Goal: Information Seeking & Learning: Find specific page/section

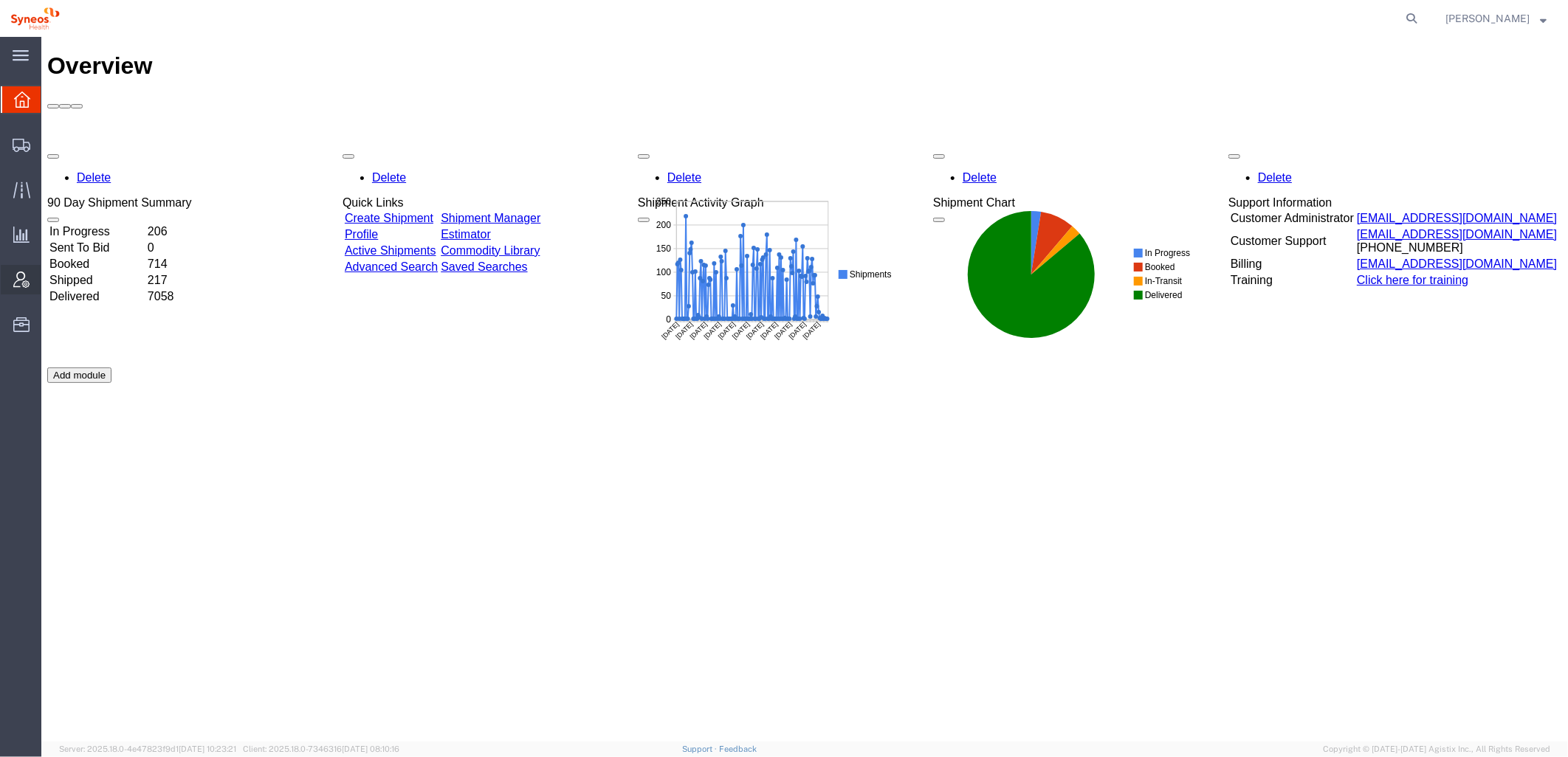
click at [13, 272] on icon at bounding box center [21, 279] width 16 height 16
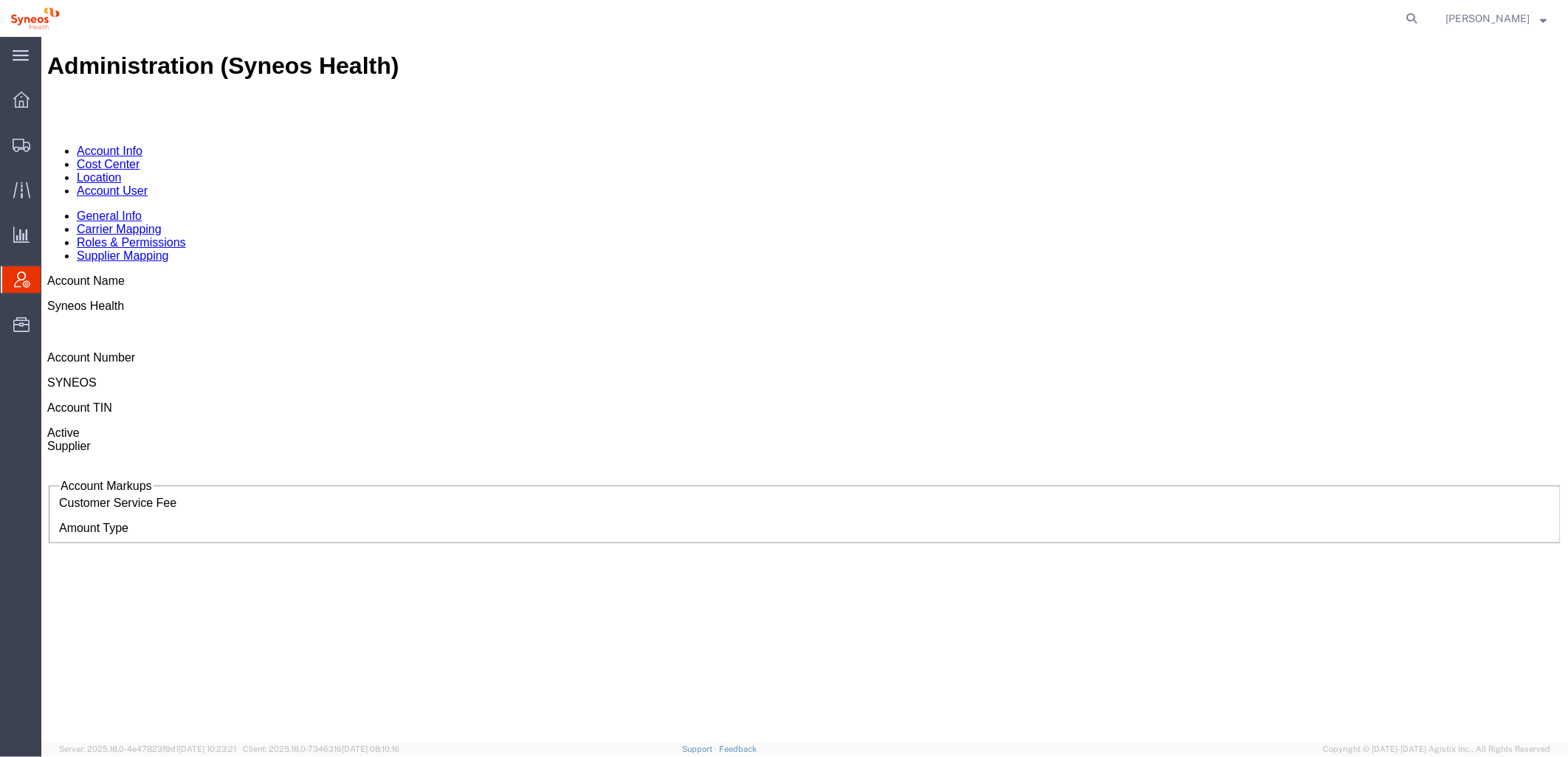
click at [139, 157] on link "Cost Center" at bounding box center [107, 163] width 63 height 13
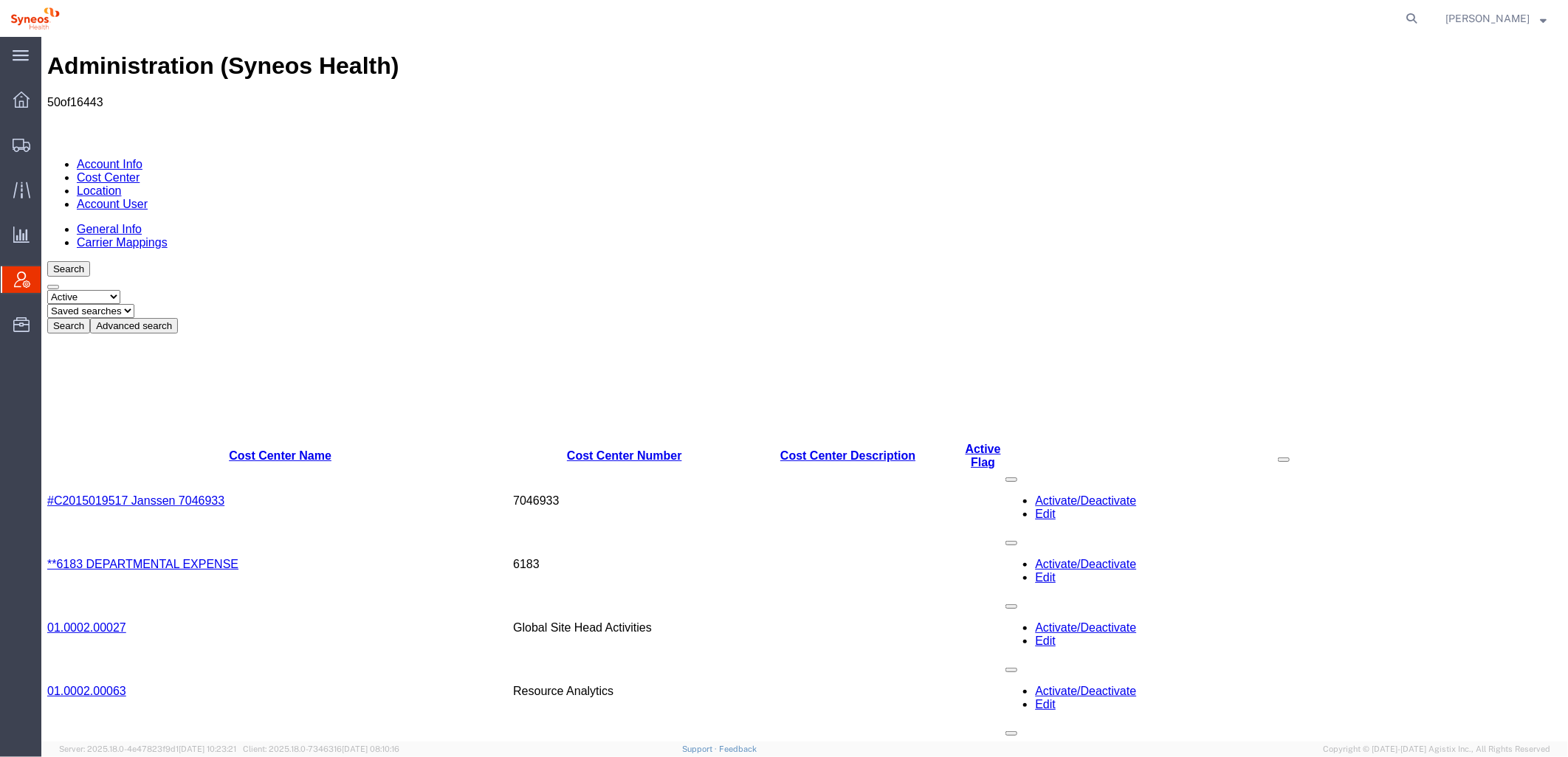
click at [177, 317] on button "Advanced search" at bounding box center [133, 325] width 88 height 15
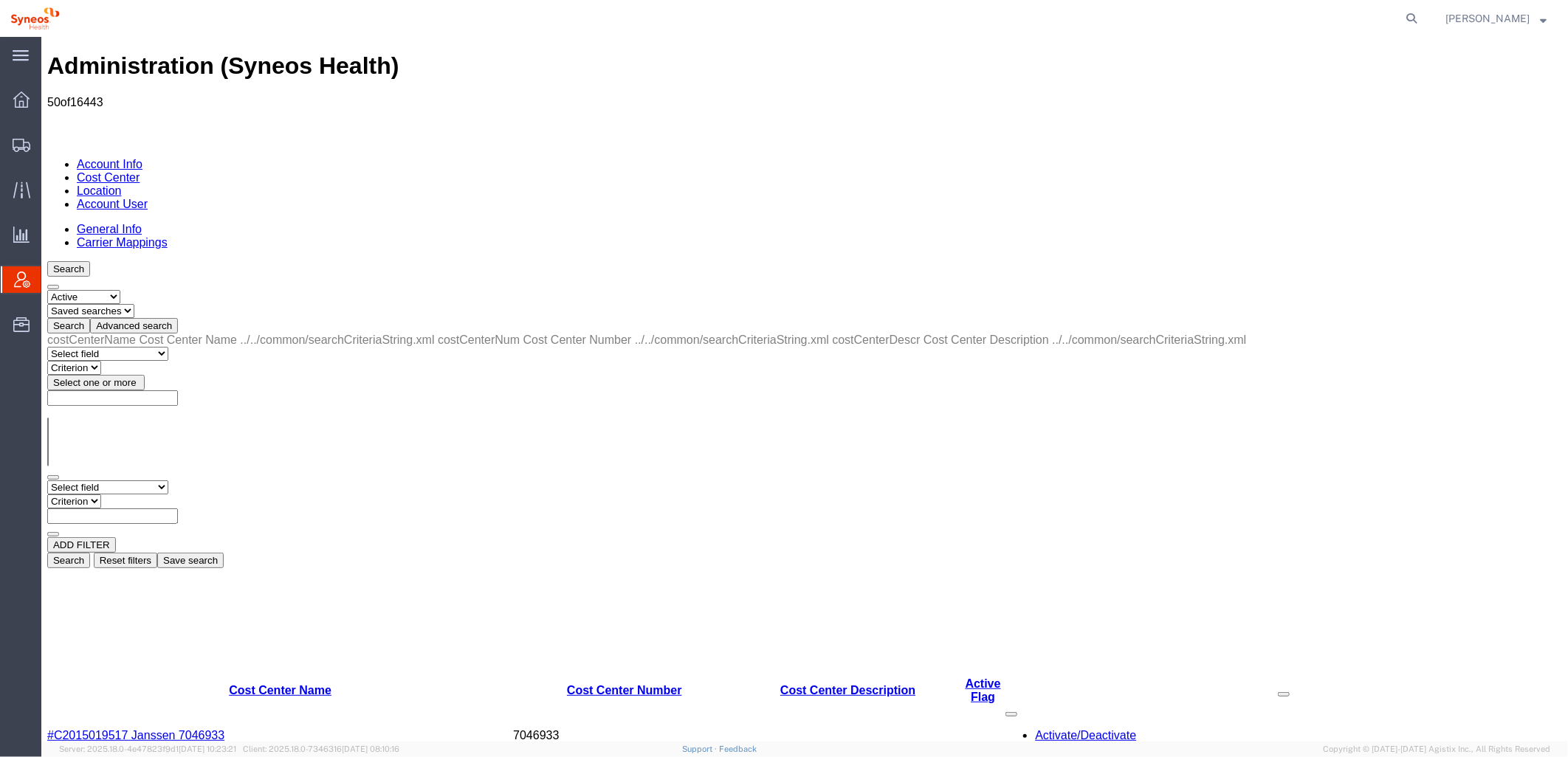
click at [155, 479] on select "Select field Cost Center Description Cost Center Name Cost Center Number" at bounding box center [107, 486] width 121 height 14
select select "costCenterDescr"
click at [46, 479] on select "Select field Cost Center Description Cost Center Name Cost Center Number" at bounding box center [107, 486] width 121 height 14
click at [135, 494] on select "Criterion contains does not contain is is blank is not blank starts with" at bounding box center [90, 501] width 88 height 14
select select "contains"
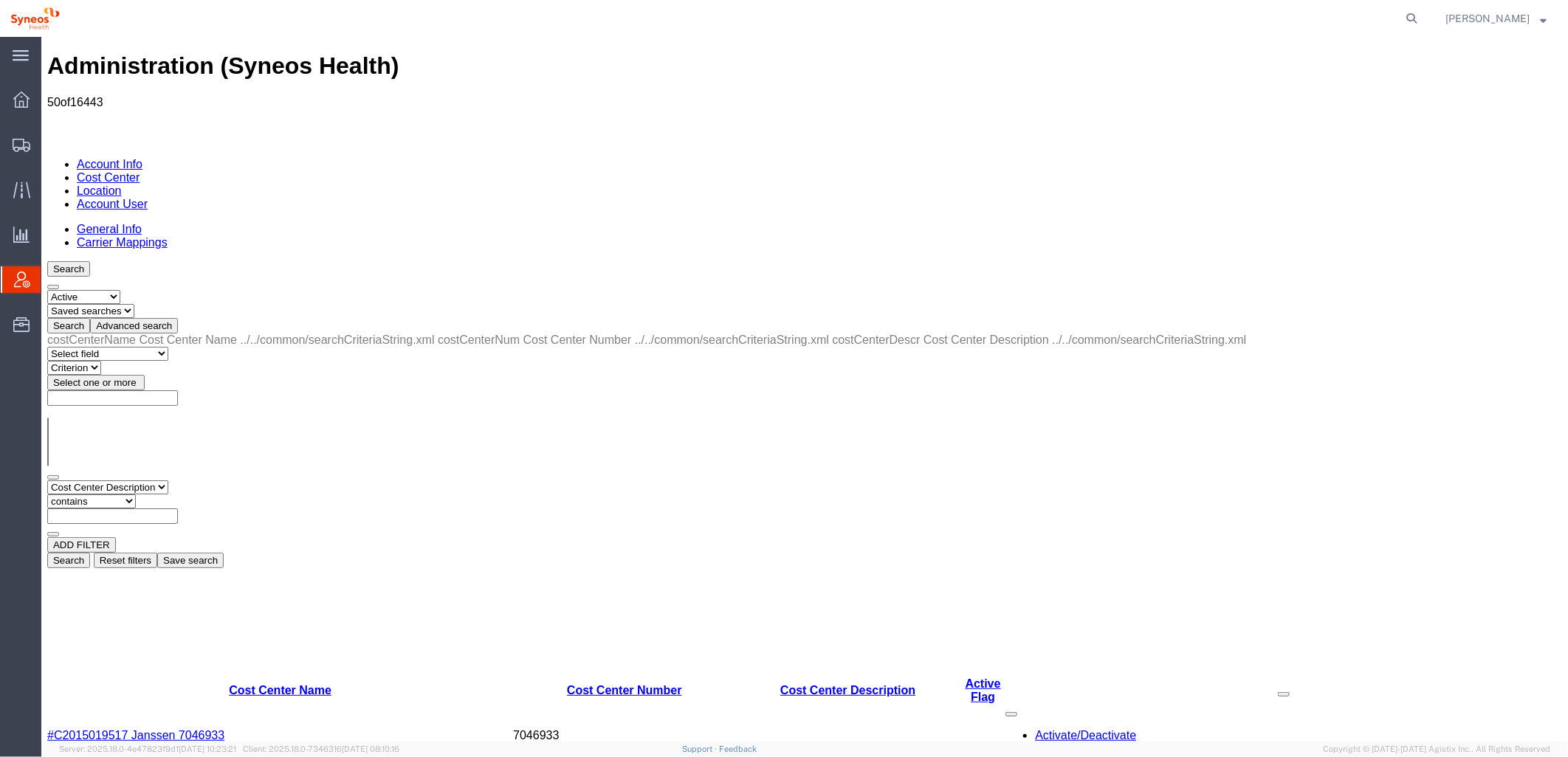
click at [135, 494] on select "Criterion contains does not contain is is blank is not blank starts with" at bounding box center [90, 501] width 88 height 14
paste input "7068509"
type input "7068509"
click at [97, 290] on select "Select status Active All Inactive" at bounding box center [82, 296] width 73 height 14
select select "ALL"
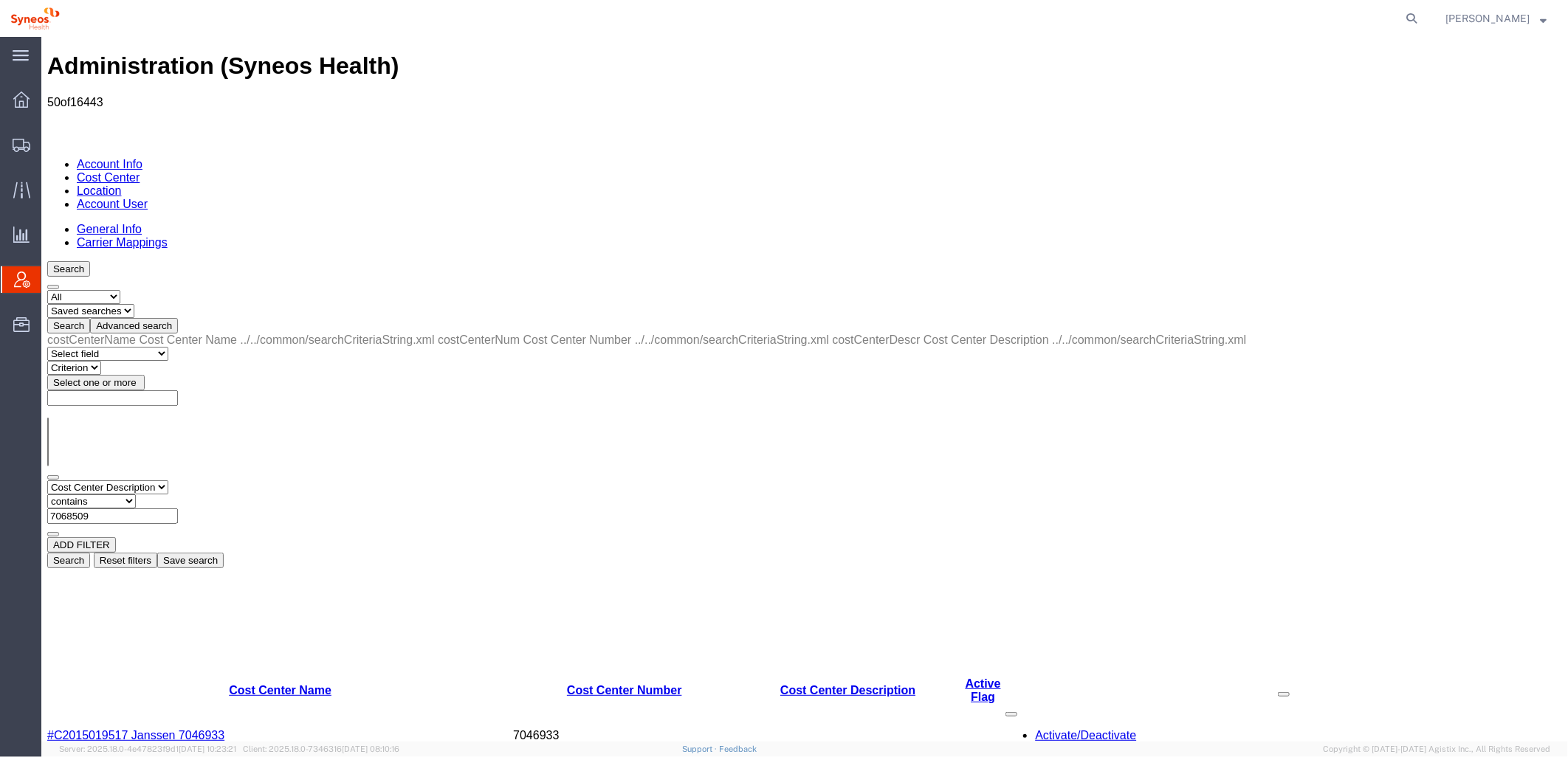
click at [46, 290] on select "Select status Active All Inactive" at bounding box center [82, 296] width 73 height 14
click at [89, 317] on button "Search" at bounding box center [68, 325] width 43 height 15
click at [177, 508] on input "7068509" at bounding box center [112, 516] width 131 height 15
click at [168, 479] on select "Select field Cost Center Description Cost Center Name Cost Center Number" at bounding box center [107, 486] width 121 height 14
select select "costCenterName"
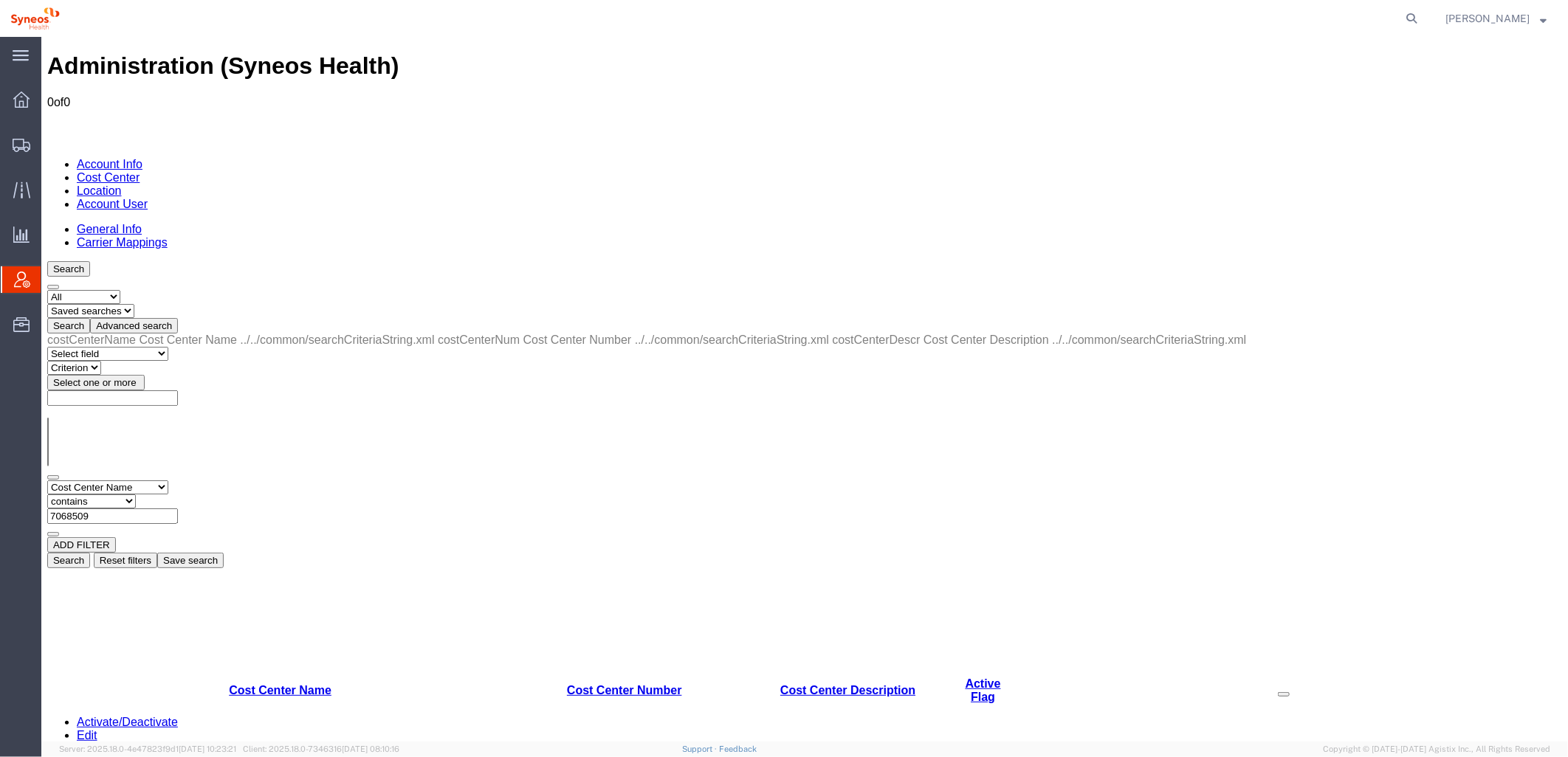
click at [46, 479] on select "Select field Cost Center Description Cost Center Name Cost Center Number" at bounding box center [107, 486] width 121 height 14
paste input "7068509"
type input "7068509"
click at [89, 552] on button "Search" at bounding box center [68, 560] width 43 height 15
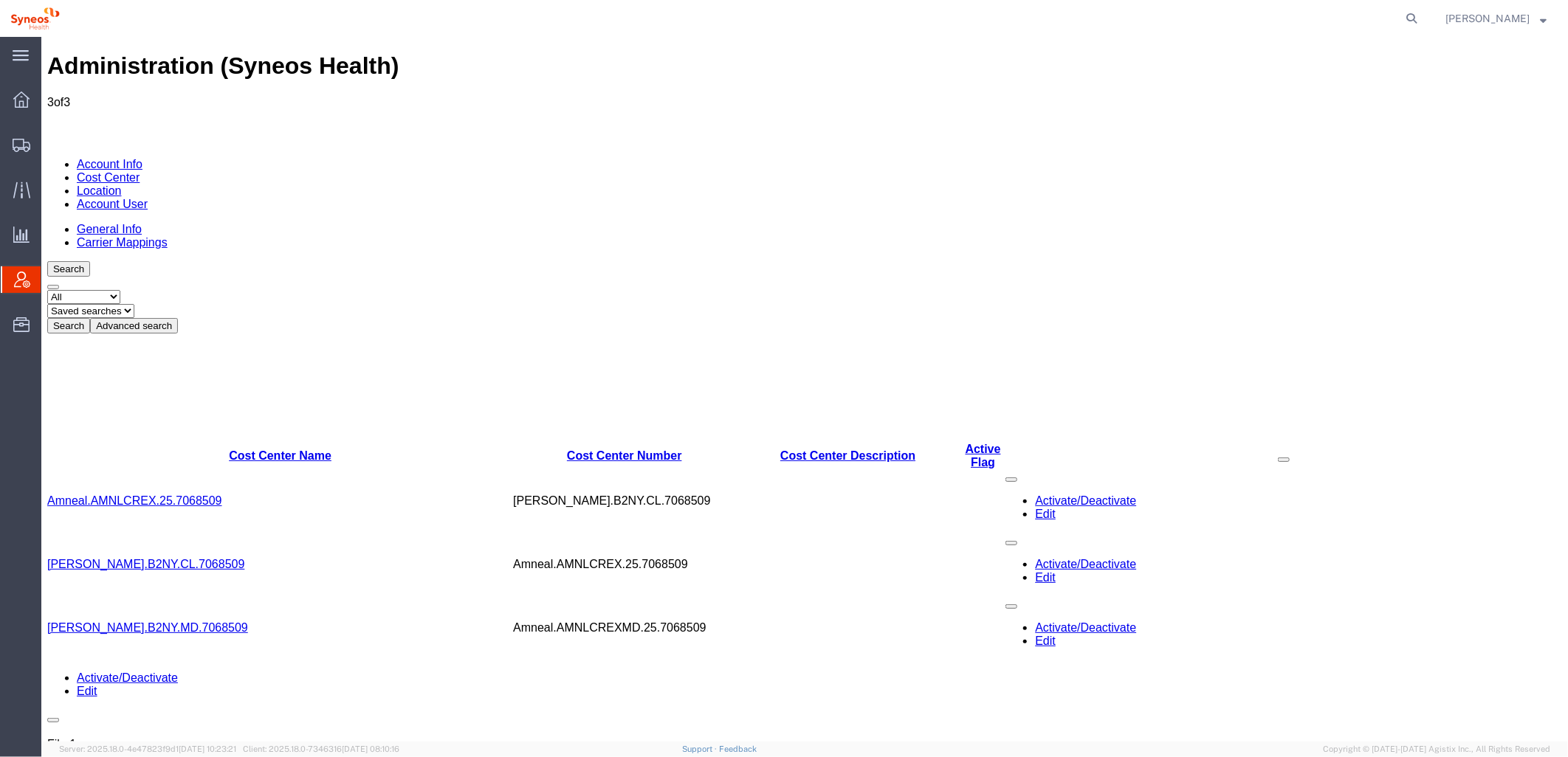
click at [180, 494] on link "Amneal.AMNLCREX.25.7068509" at bounding box center [134, 500] width 175 height 13
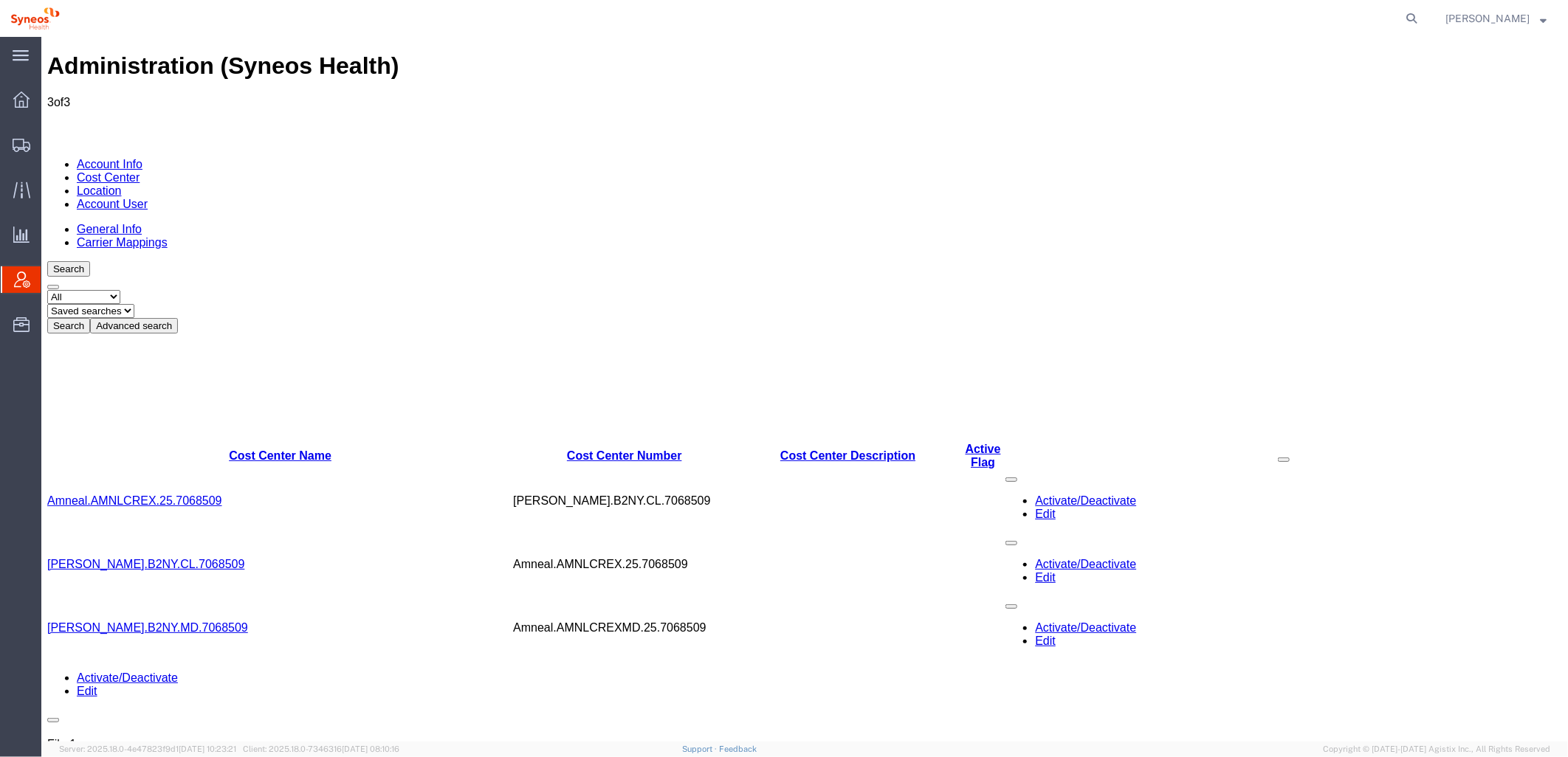
click at [149, 558] on link "[PERSON_NAME].B2NY.CL.7068509" at bounding box center [144, 564] width 197 height 13
